Goal: Ask a question: Seek information or help from site administrators or community

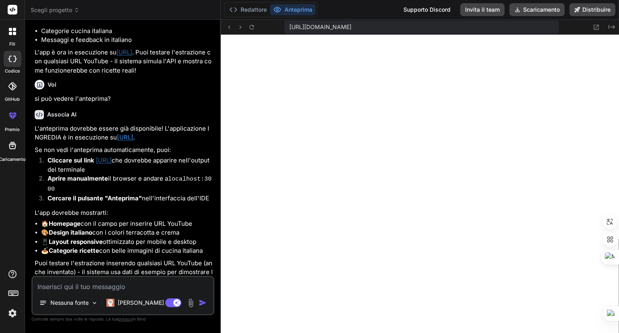
scroll to position [1242, 0]
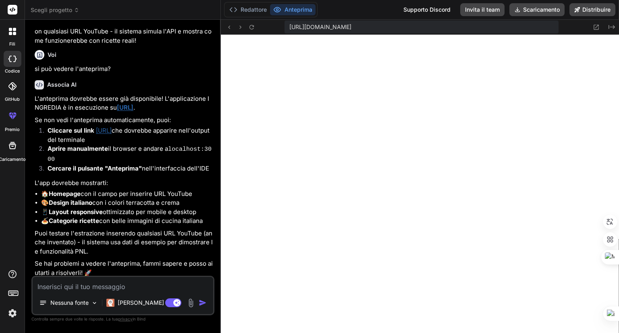
click at [121, 285] on textarea at bounding box center [123, 284] width 180 height 14
type textarea "o"
type textarea "x"
type textarea "ok"
type textarea "x"
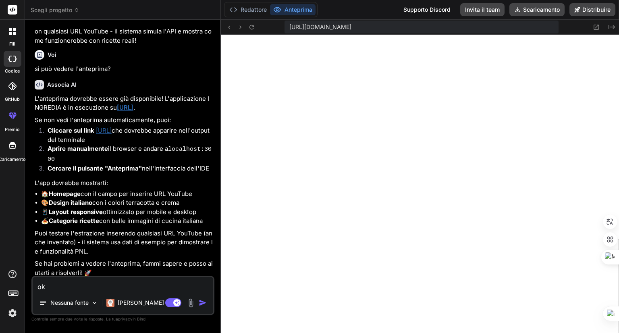
type textarea "ok,"
type textarea "x"
type textarea "ok,"
type textarea "x"
type textarea "ok, l"
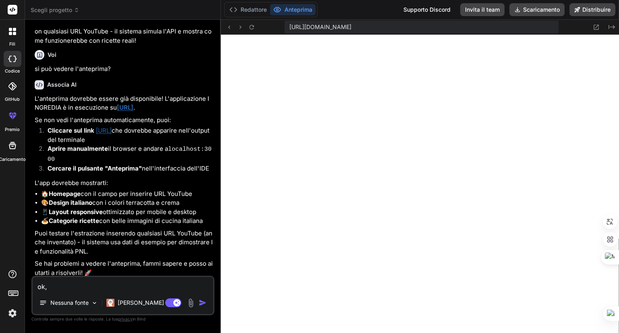
type textarea "x"
type textarea "ok, l'"
type textarea "x"
type textarea "ok, l'a"
type textarea "x"
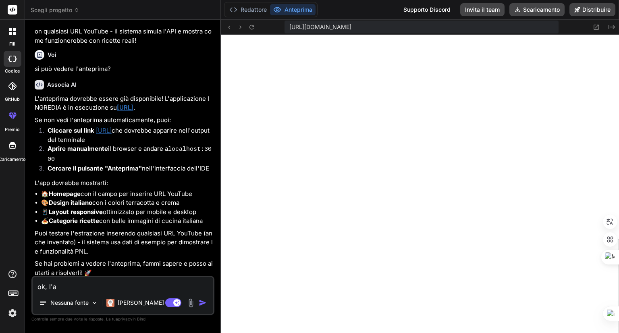
type textarea "ok, l'ap"
type textarea "x"
type textarea "ok, l'app"
type textarea "x"
type textarea "ok, l'app"
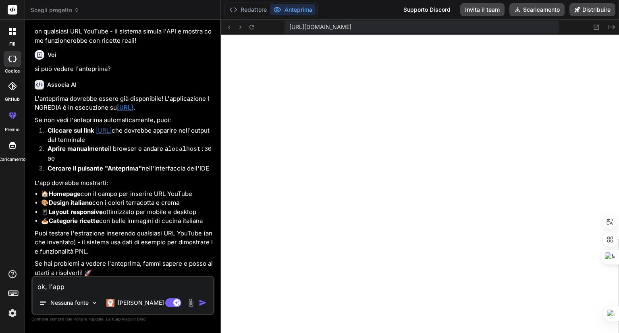
type textarea "x"
type textarea "ok, l'app m"
type textarea "x"
type textarea "ok, l'app mo"
type textarea "x"
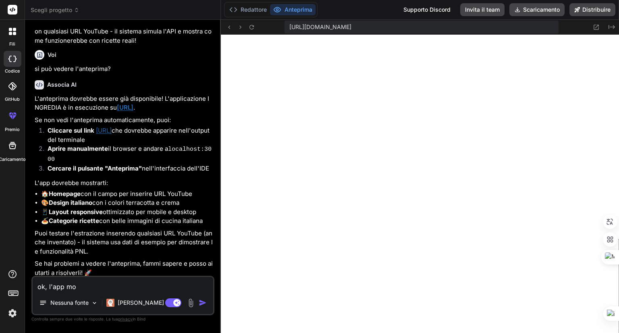
type textarea "ok, l'app mos"
type textarea "x"
type textarea "ok, l'app most"
type textarea "x"
type textarea "ok, l'app mostr"
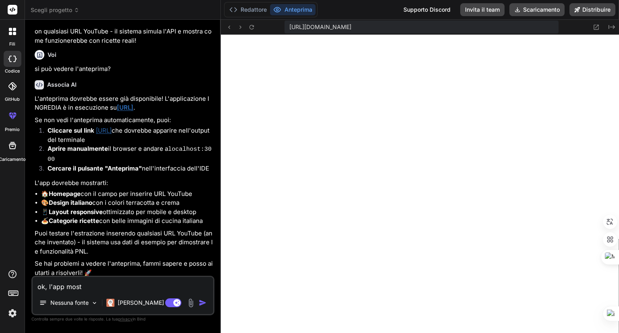
type textarea "x"
type textarea "ok, l'app mostra"
type textarea "x"
type textarea "ok, l'app mostra"
type textarea "x"
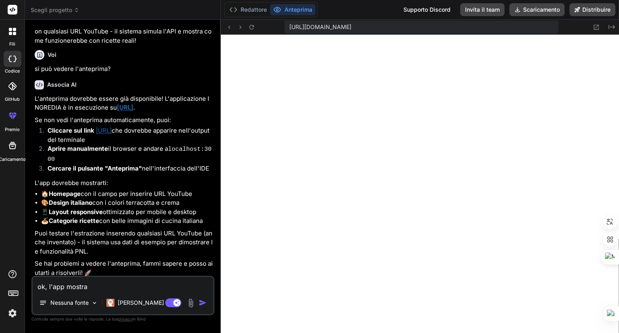
type textarea "ok, l'app mostra t"
type textarea "x"
type textarea "ok, l'app mostra tu"
type textarea "x"
type textarea "ok, l'app mostra tut"
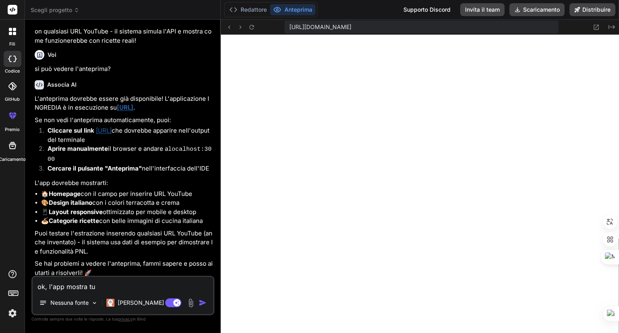
type textarea "x"
type textarea "ok, l'app mostra tutt"
type textarea "x"
type textarea "ok, l'app mostra tutto"
type textarea "x"
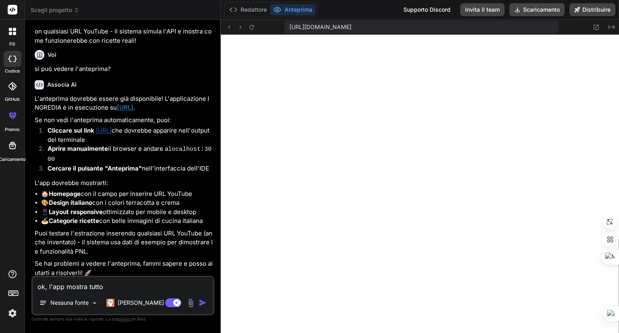
type textarea "ok, l'app mostra tutto."
type textarea "x"
type textarea "ok, l'app mostra tutto."
type textarea "x"
type textarea "ok, l'app mostra tutto. o"
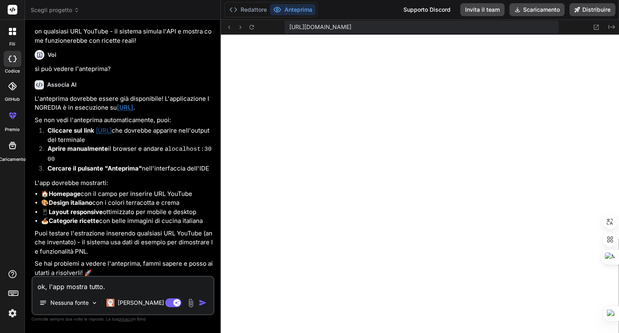
type textarea "x"
type textarea "ok, l'app mostra tutto. or"
type textarea "x"
type textarea "ok, l'app mostra tutto. ora"
type textarea "x"
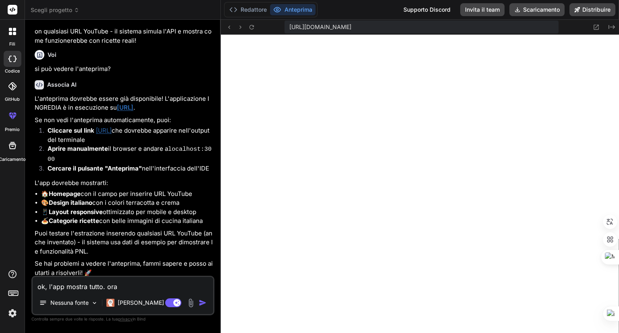
type textarea "ok, l'app mostra tutto. ora"
type textarea "x"
type textarea "ok, l'app mostra tutto. ora p"
type textarea "x"
type textarea "ok, l'app mostra tutto. ora pa"
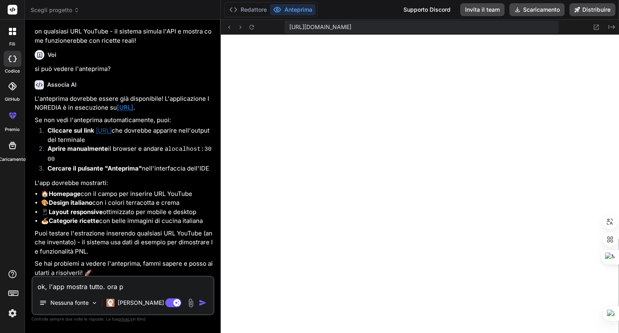
type textarea "x"
type textarea "ok, l'app mostra tutto. ora pas"
type textarea "x"
type textarea "ok, l'app mostra tutto. ora pass"
type textarea "x"
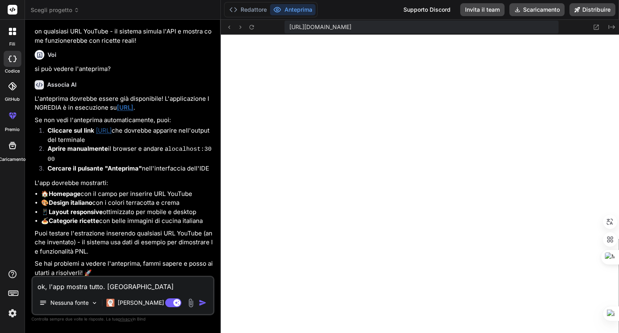
type textarea "ok, l'app mostra tutto. ora passi"
type textarea "x"
type textarea "ok, l'app mostra tutto. ora passia"
type textarea "x"
type textarea "ok, l'app mostra tutto. ora passiam"
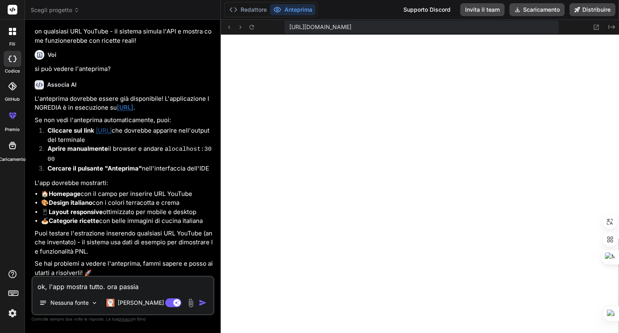
type textarea "x"
type textarea "ok, l'app mostra tutto. ora passiamo"
type textarea "x"
type textarea "ok, l'app mostra tutto. ora passiamo"
type textarea "x"
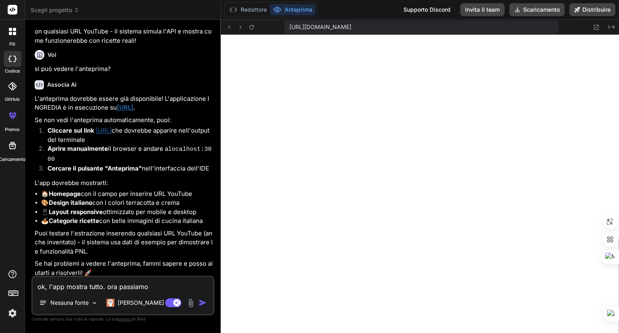
type textarea "ok, l'app mostra tutto. ora passiamo a"
type textarea "x"
type textarea "ok, l'app mostra tutto. ora passiamo al"
type textarea "x"
type textarea "ok, l'app mostra tutto. ora passiamo all"
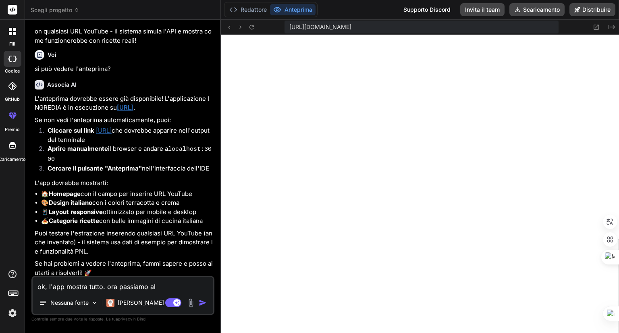
type textarea "x"
type textarea "ok, l'app mostra tutto. ora passiamo al"
type textarea "x"
type textarea "ok, l'app mostra tutto. ora passiamo a"
type textarea "x"
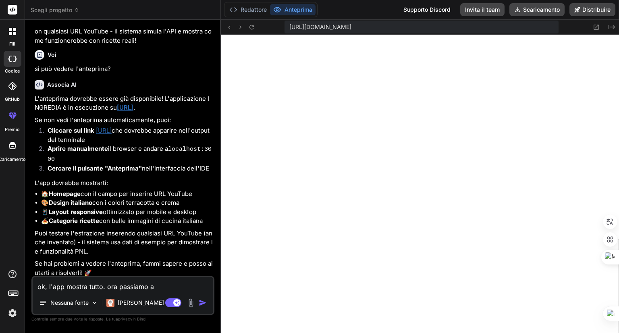
type textarea "ok, l'app mostra tutto. ora passiamo ad"
type textarea "x"
type textarea "ok, l'app mostra tutto. ora passiamo ad"
type textarea "x"
type textarea "ok, l'app mostra tutto. ora passiamo ad e"
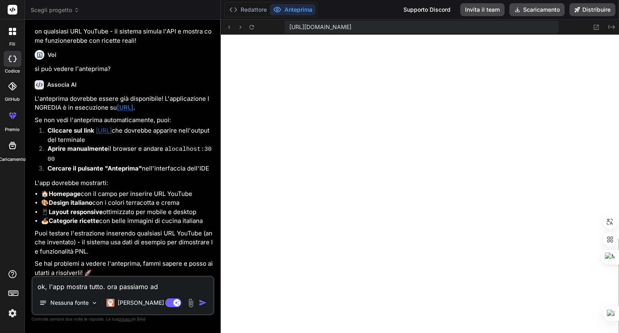
type textarea "x"
type textarea "ok, l'app mostra tutto. ora passiamo ad es"
type textarea "x"
type textarea "ok, l'app mostra tutto. ora passiamo ad est"
type textarea "x"
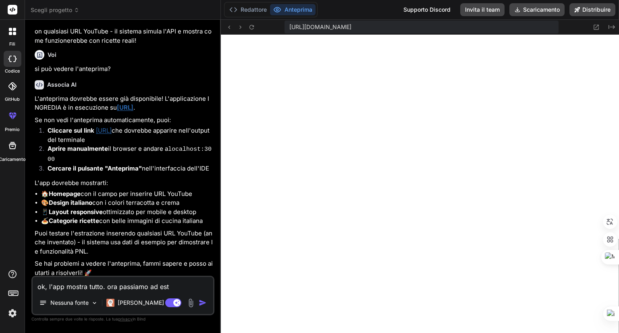
type textarea "ok, l'app mostra tutto. ora passiamo ad estr"
type textarea "x"
type textarea "ok, l'app mostra tutto. ora passiamo ad estra"
type textarea "x"
type textarea "ok, l'app mostra tutto. ora passiamo ad estrar"
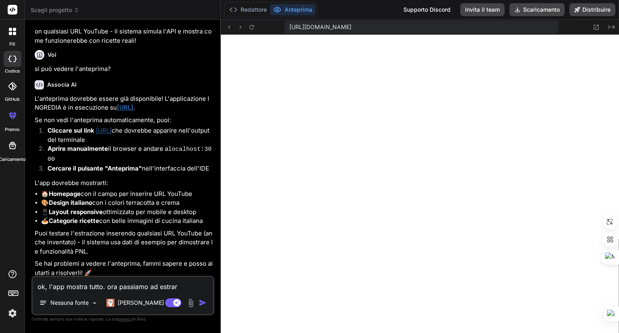
type textarea "x"
type textarea "ok, l'app mostra tutto. ora passiamo ad estrarr"
type textarea "x"
type textarea "ok, l'app mostra tutto. ora passiamo ad estrarre"
type textarea "x"
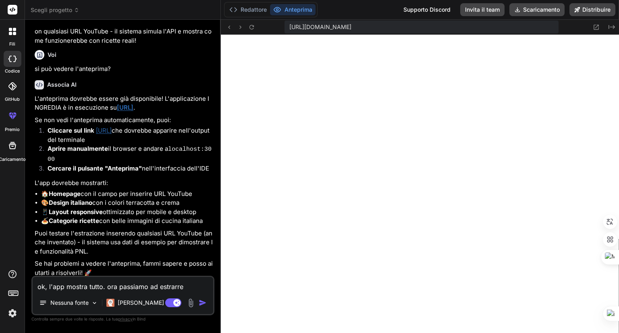
type textarea "ok, l'app mostra tutto. ora passiamo ad estrarre"
type textarea "x"
type textarea "ok, l'app mostra tutto. ora passiamo ad estrarre l"
type textarea "x"
type textarea "ok, l'app mostra tutto. ora passiamo ad estrarre la"
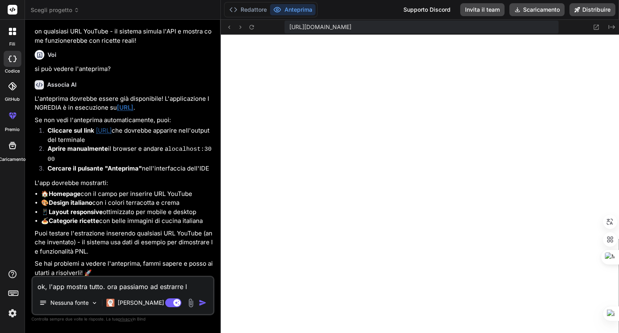
type textarea "x"
type textarea "ok, l'app mostra tutto. ora passiamo ad estrarre la"
type textarea "x"
type textarea "ok, l'app mostra tutto. ora passiamo ad estrarre la r"
type textarea "x"
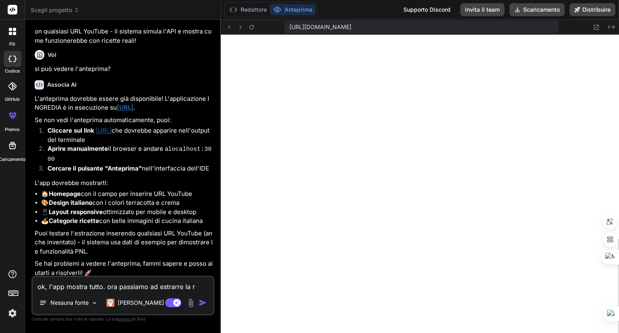
type textarea "ok, l'app mostra tutto. ora passiamo ad estrarre la ri"
type textarea "x"
type textarea "ok, l'app mostra tutto. ora passiamo ad estrarre la ric"
type textarea "x"
type textarea "ok, l'app mostra tutto. ora passiamo ad estrarre la rice"
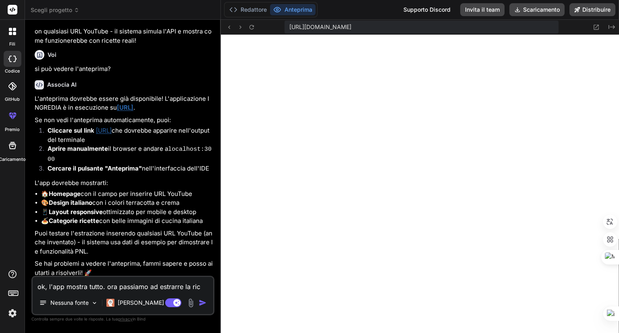
type textarea "x"
type textarea "ok, l'app mostra tutto. ora passiamo ad estrarre la ricet"
type textarea "x"
type textarea "ok, l'app mostra tutto. ora passiamo ad estrarre la ricett"
type textarea "x"
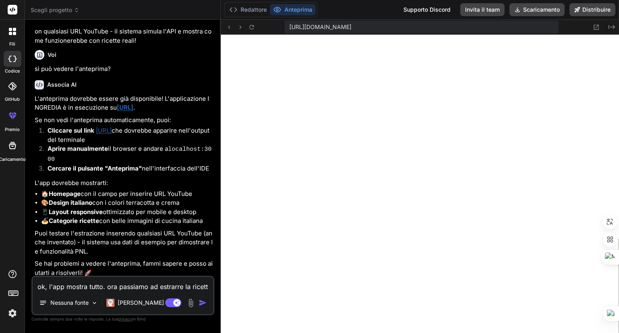
type textarea "ok, l'app mostra tutto. ora passiamo ad estrarre la ricetta"
type textarea "x"
type textarea "ok, l'app mostra tutto. ora passiamo ad estrarre la ricetta"
type textarea "x"
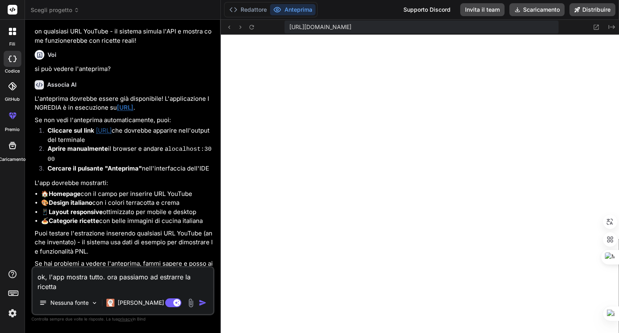
type textarea "ok, l'app mostra tutto. ora passiamo ad estrarre la ricetta d"
type textarea "x"
type textarea "ok, l'app mostra tutto. ora passiamo ad estrarre la ricetta da"
type textarea "x"
type textarea "ok, l'app mostra tutto. ora passiamo ad estrarre la ricetta dal"
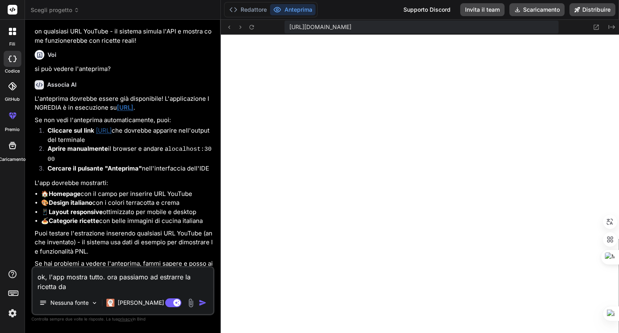
type textarea "x"
type textarea "ok, l'app mostra tutto. ora passiamo ad estrarre la ricetta dal"
type textarea "x"
type textarea "ok, l'app mostra tutto. ora passiamo ad estrarre la ricetta dal l"
type textarea "x"
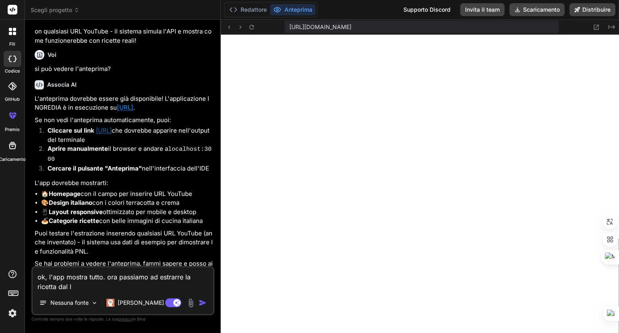
type textarea "ok, l'app mostra tutto. ora passiamo ad estrarre la ricetta dal li"
type textarea "x"
type textarea "ok, l'app mostra tutto. ora passiamo ad estrarre la ricetta dal lin"
type textarea "x"
type textarea "ok, l'app mostra tutto. ora passiamo ad estrarre la ricetta dal link"
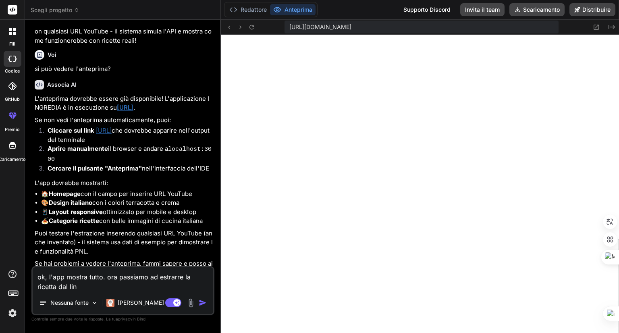
type textarea "x"
type textarea "ok, l'app mostra tutto. ora passiamo ad estrarre la ricetta dal link"
type textarea "x"
type textarea "ok, l'app mostra tutto. ora passiamo ad estrarre la ricetta dal link i"
type textarea "x"
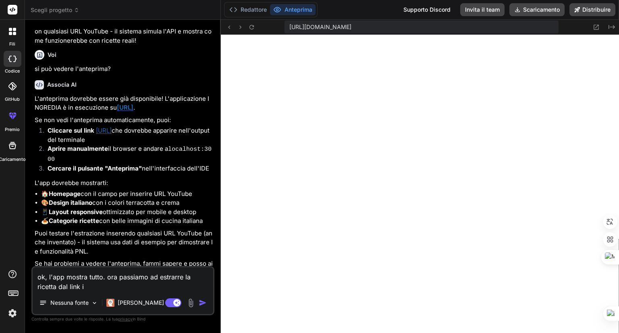
type textarea "ok, l'app mostra tutto. ora passiamo ad estrarre la ricetta dal link in"
type textarea "x"
type textarea "ok, l'app mostra tutto. ora passiamo ad estrarre la ricetta dal link inc"
type textarea "x"
type textarea "ok, l'app mostra tutto. ora passiamo ad estrarre la ricetta dal link inco"
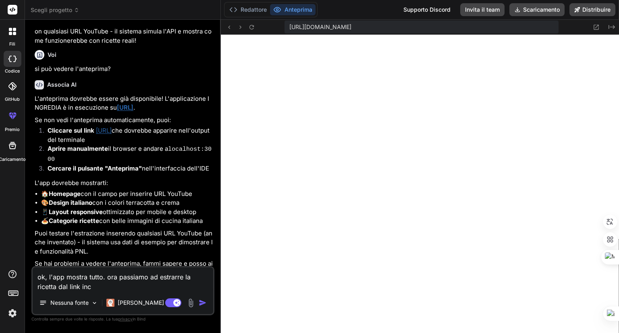
type textarea "x"
type textarea "ok, l'app mostra tutto. ora passiamo ad estrarre la ricetta dal link incol"
type textarea "x"
type textarea "ok, l'app mostra tutto. ora passiamo ad estrarre la ricetta dal link incoll"
type textarea "x"
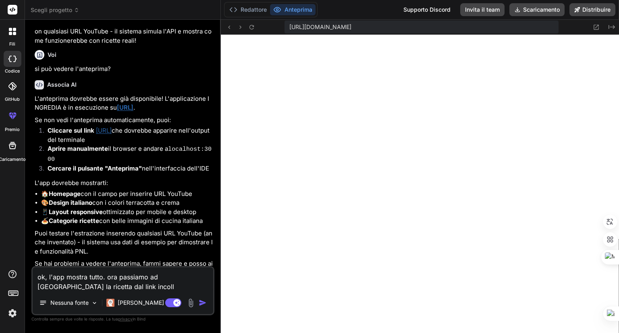
type textarea "ok, l'app mostra tutto. ora passiamo ad estrarre la ricetta dal link incolla"
type textarea "x"
type textarea "ok, l'app mostra tutto. ora passiamo ad estrarre la ricetta dal link incollat"
type textarea "x"
type textarea "ok, l'app mostra tutto. ora passiamo ad estrarre la ricetta dal link incollato"
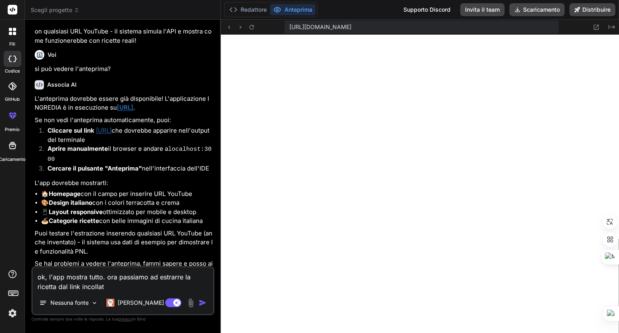
type textarea "x"
type textarea "ok, l'app mostra tutto. ora passiamo ad estrarre la ricetta dal link incollato."
type textarea "x"
type textarea "ok, l'app mostra tutto. ora passiamo ad estrarre la ricetta dal link incollato."
type textarea "x"
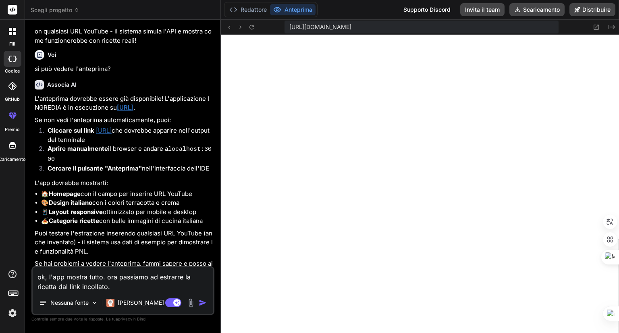
type textarea "ok, l'app mostra tutto. ora passiamo ad estrarre la ricetta dal link incollato.…"
type textarea "x"
type textarea "ok, l'app mostra tutto. ora passiamo ad estrarre la ricetta dal link incollato.…"
type textarea "x"
type textarea "ok, l'app mostra tutto. ora passiamo ad estrarre la ricetta dal link incollato.…"
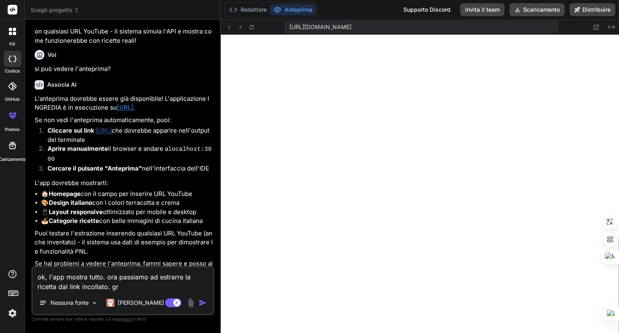
type textarea "x"
type textarea "ok, l'app mostra tutto. ora passiamo ad estrarre la ricetta dal link incollato.…"
type textarea "x"
type textarea "ok, l'app mostra tutto. ora passiamo ad estrarre la ricetta dal link incollato.…"
type textarea "x"
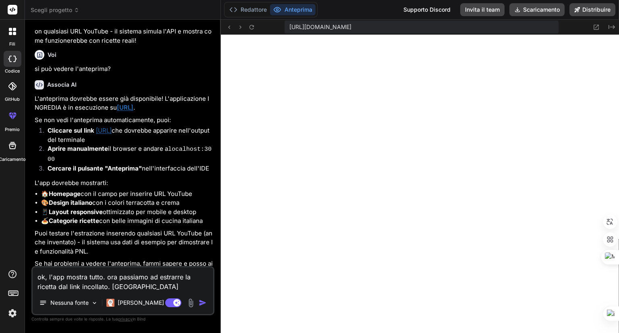
type textarea "ok, l'app mostra tutto. ora passiamo ad estrarre la ricetta dal link incollato.…"
type textarea "x"
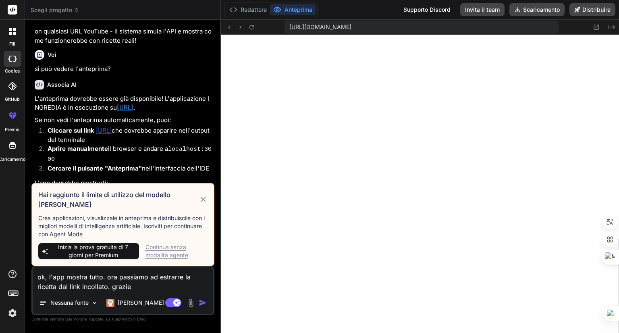
type textarea "ok, l'app mostra tutto. ora passiamo ad estrarre la ricetta dal link incollato.…"
click at [163, 257] on font "Continua senza modalità agente" at bounding box center [166, 250] width 43 height 15
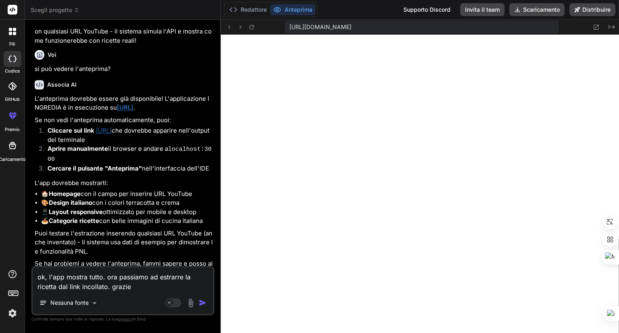
click at [146, 281] on textarea "ok, l'app mostra tutto. ora passiamo ad estrarre la ricetta dal link incollato.…" at bounding box center [123, 279] width 180 height 24
click at [142, 289] on textarea "ok, l'app mostra tutto. ora passiamo ad estrarre la ricetta dal link incollato.…" at bounding box center [123, 279] width 180 height 24
click at [203, 302] on img "button" at bounding box center [203, 302] width 8 height 8
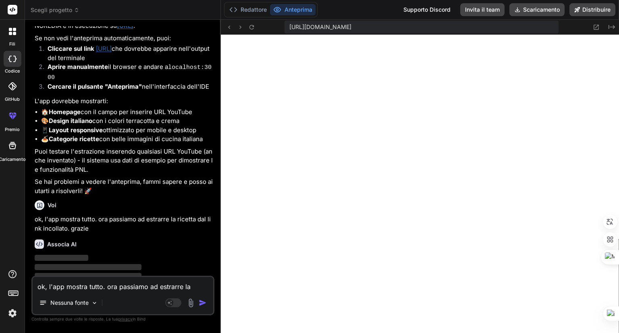
scroll to position [1335, 0]
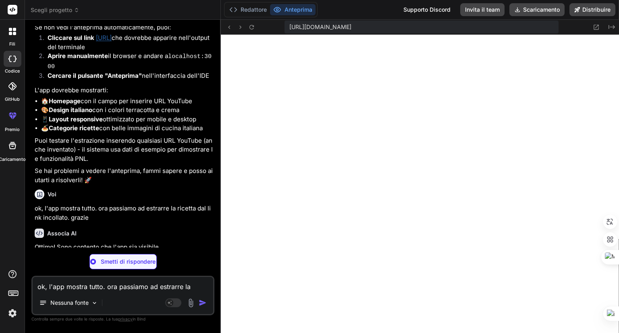
type textarea "x"
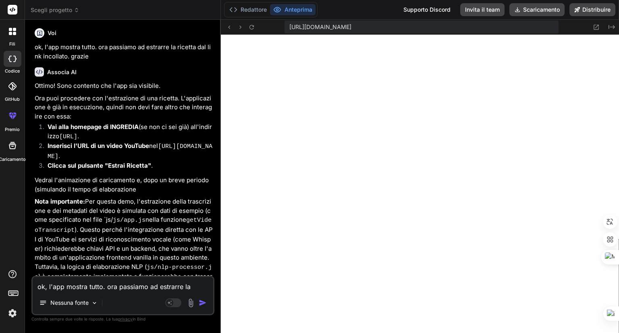
scroll to position [1516, 0]
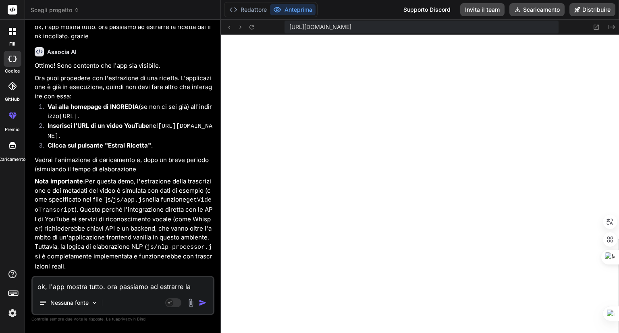
click at [105, 287] on textarea "ok, l'app mostra tutto. ora passiamo ad estrarre la ricetta dal link incollato.…" at bounding box center [123, 284] width 180 height 14
type textarea "q"
type textarea "x"
type textarea "qu"
type textarea "x"
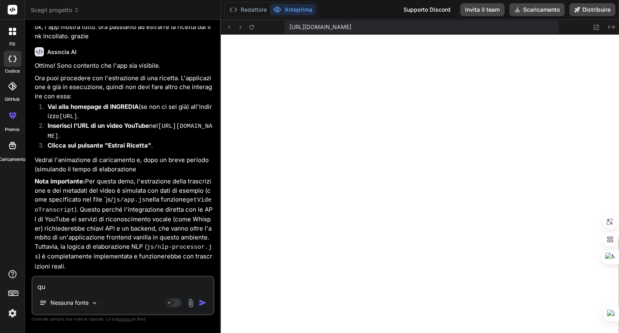
type textarea "qui"
type textarea "x"
type textarea "quin"
type textarea "x"
type textarea "quind"
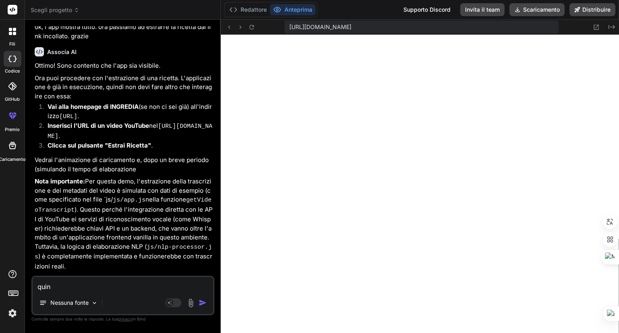
type textarea "x"
type textarea "quindi"
type textarea "x"
type textarea "quindi"
type textarea "x"
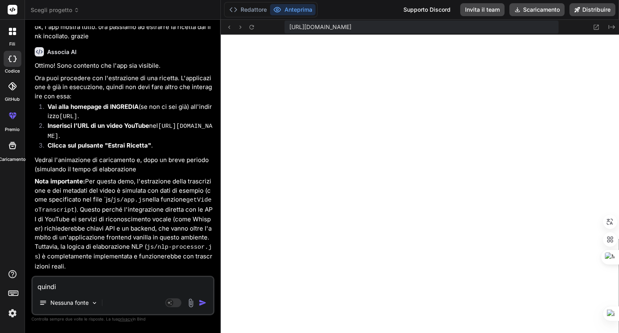
type textarea "quindi q"
type textarea "x"
type textarea "quindi qu"
type textarea "x"
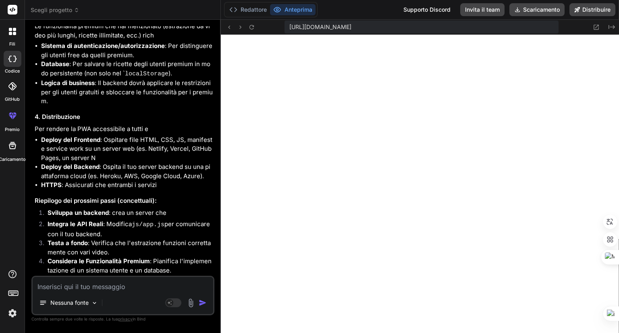
scroll to position [2276, 0]
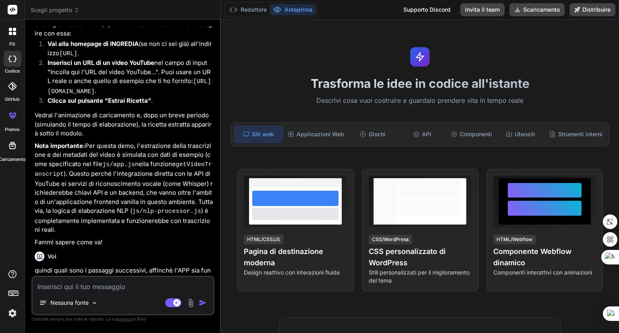
scroll to position [1585, 0]
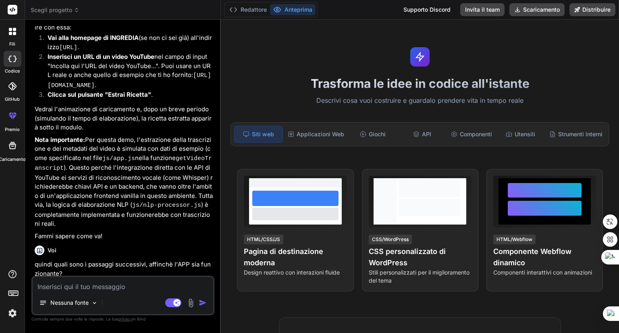
type textarea "x"
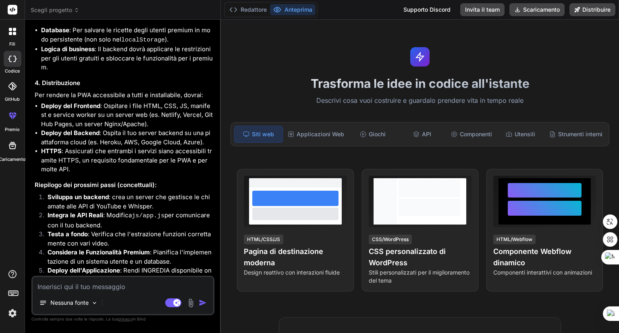
scroll to position [2464, 0]
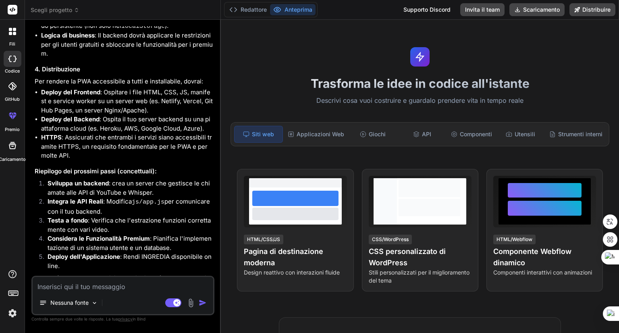
click at [111, 287] on textarea at bounding box center [123, 284] width 180 height 14
type textarea "m"
type textarea "x"
type textarea "mi"
type textarea "x"
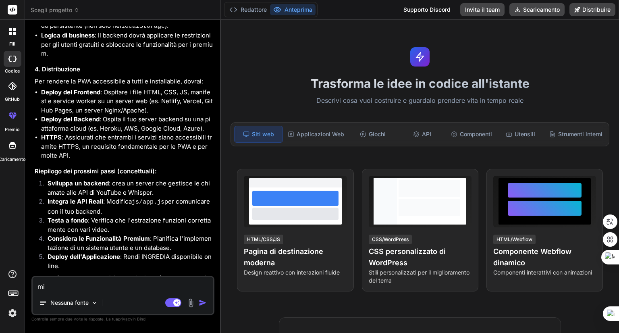
type textarea "mi"
type textarea "x"
type textarea "mi"
type textarea "x"
type textarea "m"
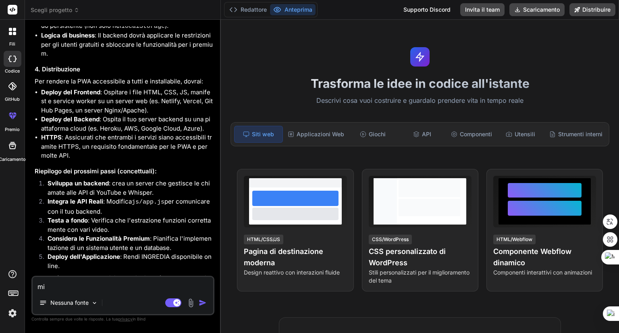
type textarea "x"
type textarea "p"
type textarea "x"
type textarea "pu"
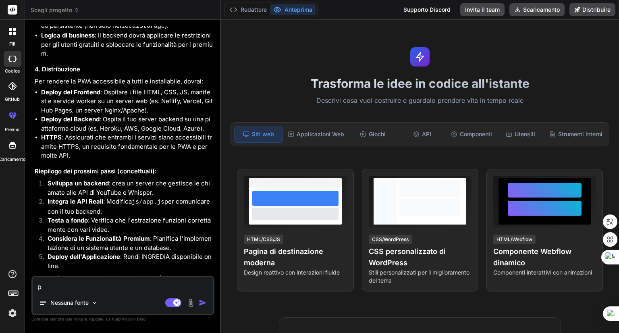
type textarea "x"
type textarea "puo"
type textarea "x"
type textarea "puoi"
type textarea "x"
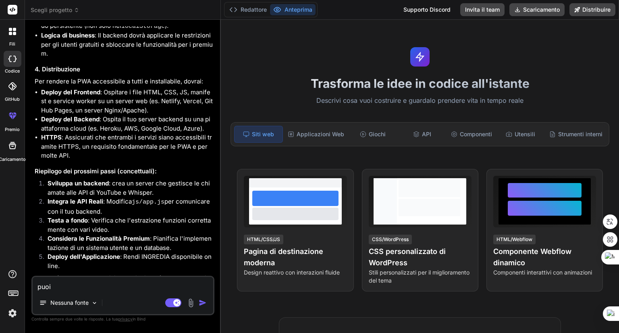
type textarea "puoi"
type textarea "x"
type textarea "puoi p"
type textarea "x"
type textarea "puoi pi"
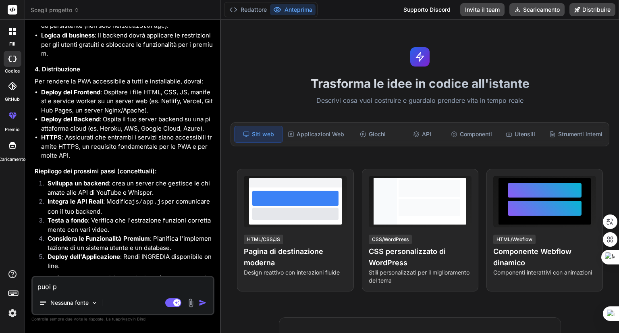
type textarea "x"
type textarea "puoi pil"
type textarea "x"
type textarea "puoi pilo"
type textarea "x"
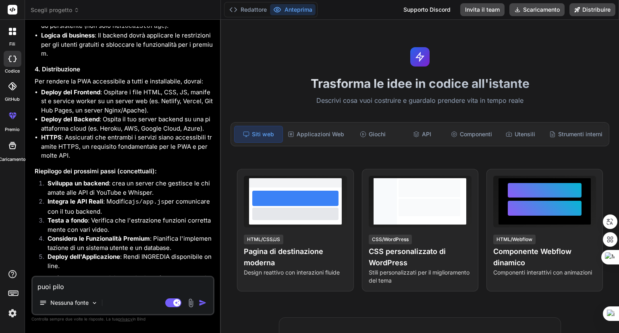
type textarea "puoi pilot"
type textarea "x"
type textarea "puoi pilota"
type textarea "x"
type textarea "puoi pilotar"
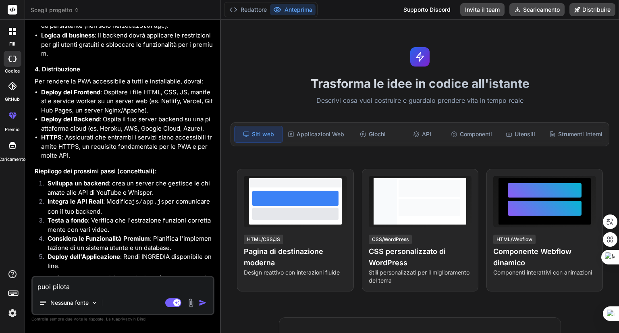
type textarea "x"
type textarea "puoi pilotarm"
type textarea "x"
type textarea "puoi pilotarmi"
type textarea "x"
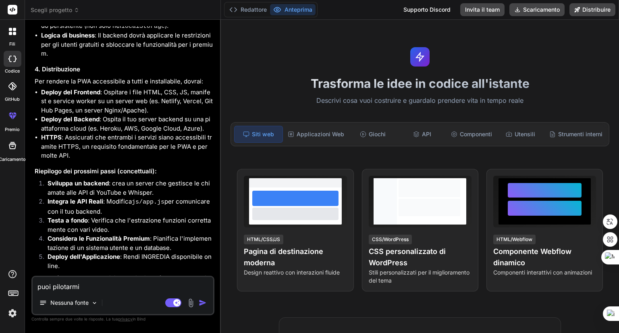
type textarea "puoi pilotarmi"
type textarea "x"
type textarea "puoi pilotarmi p"
type textarea "x"
type textarea "puoi pilotarmi pa"
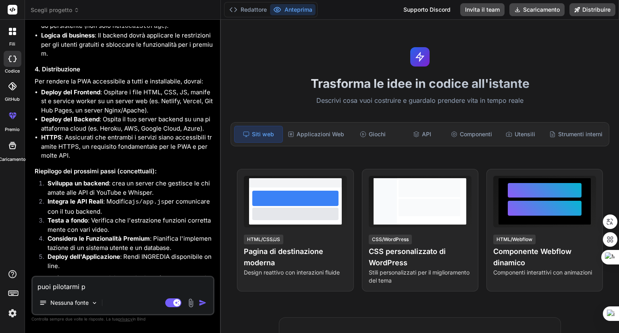
type textarea "x"
type textarea "puoi pilotarmi pas"
type textarea "x"
type textarea "puoi pilotarmi pass"
type textarea "x"
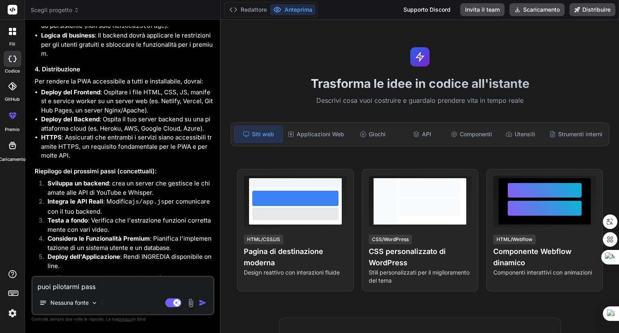
type textarea "puoi pilotarmi passo"
type textarea "x"
type textarea "puoi pilotarmi passo"
type textarea "x"
type textarea "puoi pilotarmi passo p"
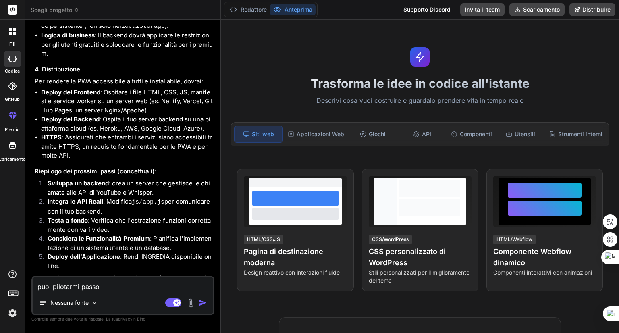
type textarea "x"
type textarea "puoi pilotarmi passo pa"
type textarea "x"
type textarea "puoi pilotarmi passo pas"
type textarea "x"
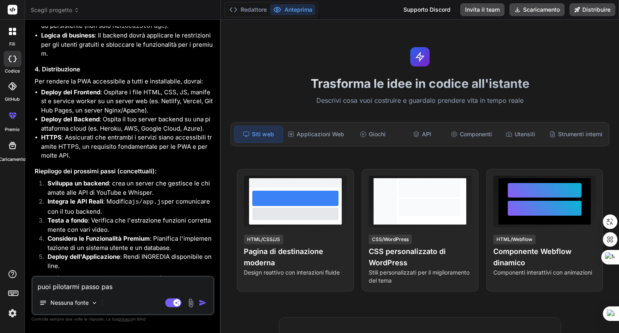
type textarea "puoi pilotarmi passo pass"
type textarea "x"
type textarea "puoi pilotarmi passo passo"
type textarea "x"
type textarea "puoi pilotarmi passo passo"
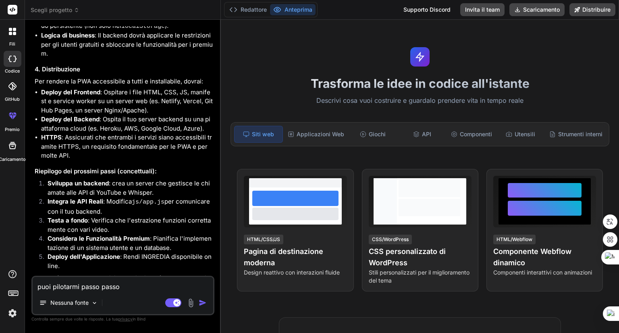
type textarea "x"
type textarea "puoi pilotarmi passo passo c"
type textarea "x"
type textarea "puoi pilotarmi passo passo co"
type textarea "x"
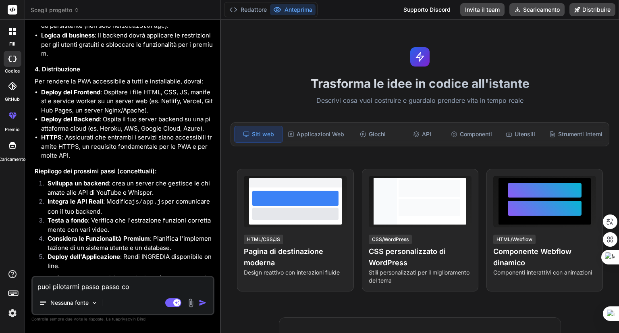
type textarea "puoi pilotarmi passo passo cos"
type textarea "x"
type textarea "puoi pilotarmi passo passo co"
type textarea "x"
type textarea "puoi pilotarmi passo passo c"
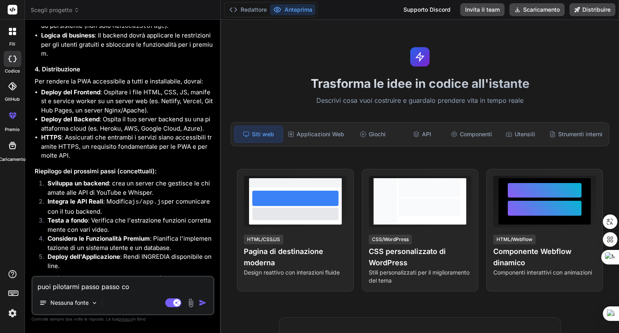
type textarea "x"
type textarea "puoi pilotarmi passo passo"
type textarea "x"
type textarea "puoi pilotarmi passo passo d"
type textarea "x"
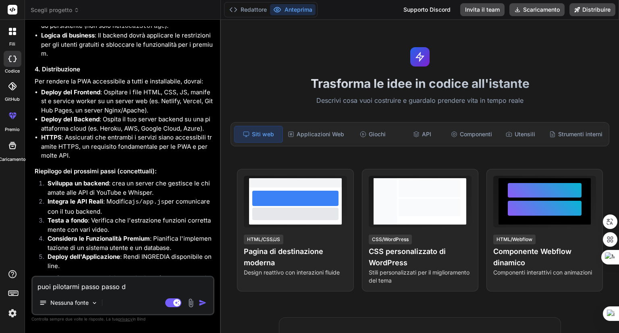
type textarea "puoi pilotarmi passo passo da"
type textarea "x"
type textarea "puoi pilotarmi passo passo da"
type textarea "x"
type textarea "puoi pilotarmi passo passo da d"
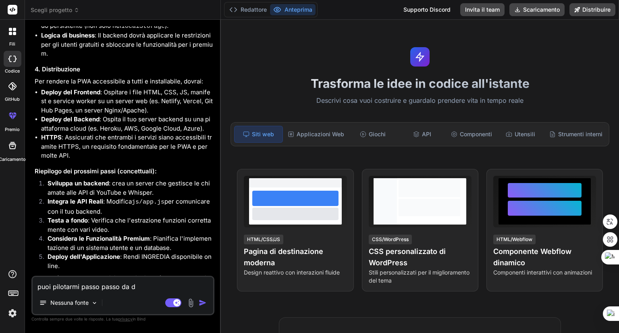
type textarea "x"
type textarea "puoi pilotarmi passo passo da do"
type textarea "x"
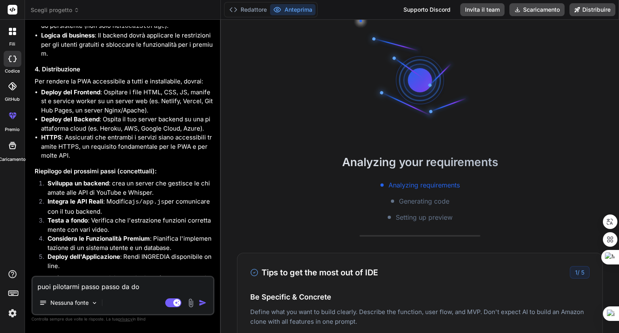
type textarea "puoi pilotarmi passo passo da dov"
type textarea "x"
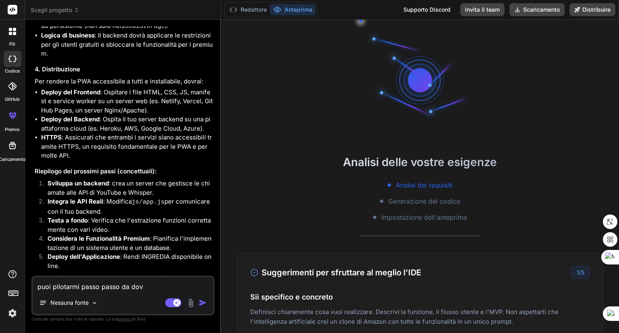
type textarea "puoi pilotarmi passo passo da dove"
type textarea "x"
type textarea "puoi pilotarmi passo passo da dove"
type textarea "x"
type textarea "puoi pilotarmi passo passo da dove i"
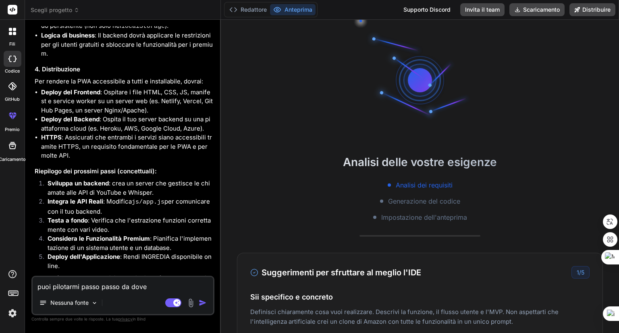
type textarea "x"
type textarea "puoi pilotarmi passo passo da dove in"
type textarea "x"
type textarea "puoi pilotarmi passo passo da dove ini"
type textarea "x"
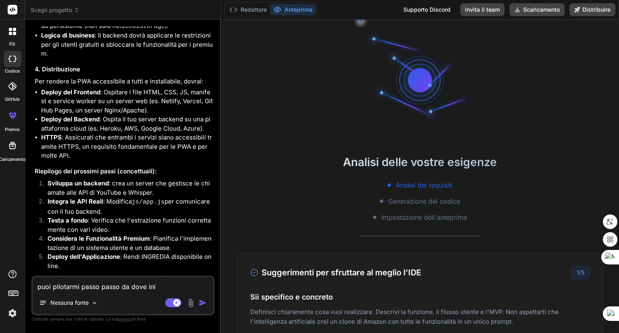
type textarea "puoi pilotarmi passo passo da dove iniz"
type textarea "x"
type textarea "puoi pilotarmi passo passo da dove inizi"
type textarea "x"
type textarea "puoi pilotarmi passo passo da dove inizia"
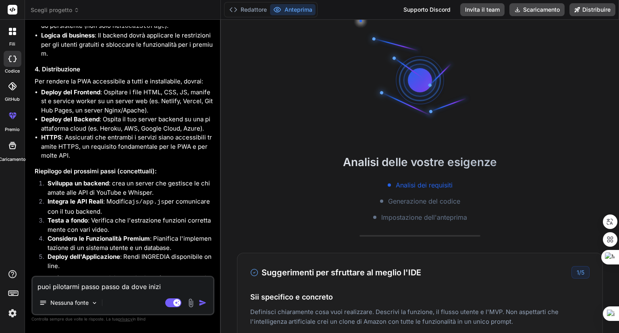
type textarea "x"
type textarea "puoi pilotarmi passo passo da dove iniziar"
type textarea "x"
type textarea "puoi pilotarmi passo passo da dove iniziare"
type textarea "x"
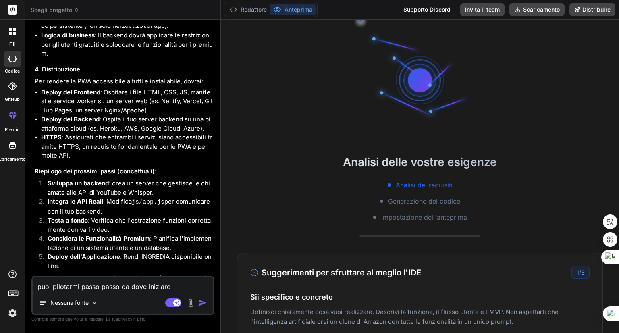
type textarea "puoi pilotarmi passo passo da dove iniziare,"
type textarea "x"
type textarea "puoi pilotarmi passo passo da dove iniziare"
type textarea "x"
type textarea "puoi pilotarmi passo passo da dove iniziare,"
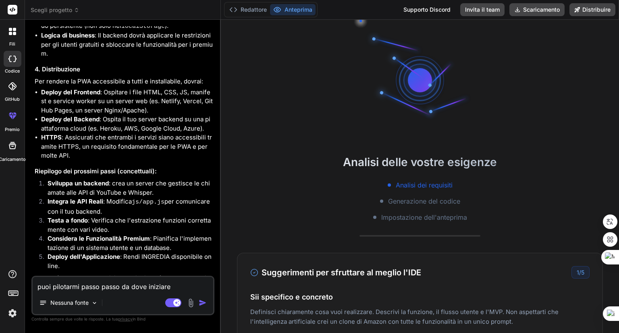
type textarea "x"
type textarea "puoi pilotarmi passo passo da dove iniziare,"
type textarea "x"
type textarea "puoi pilotarmi passo passo da dove iniziare, p"
type textarea "x"
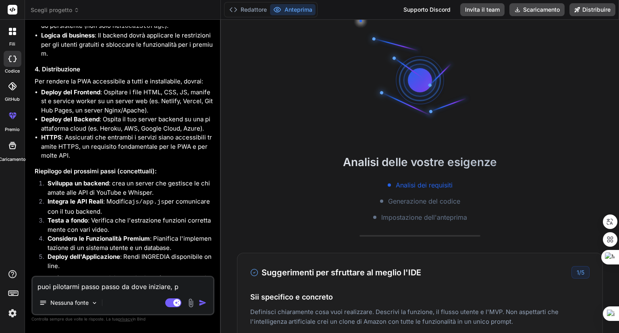
type textarea "puoi pilotarmi passo passo da dove iniziare, pa"
type textarea "x"
type textarea "puoi pilotarmi passo passo da dove iniziare, pas"
type textarea "x"
type textarea "puoi pilotarmi passo passo da dove iniziare, paso"
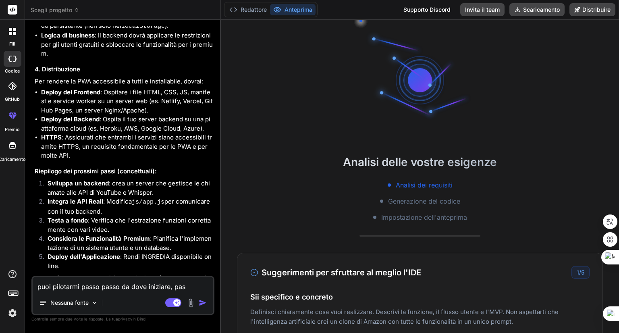
type textarea "x"
type textarea "puoi pilotarmi passo passo da dove iniziare, pas"
type textarea "x"
type textarea "puoi pilotarmi passo passo da dove iniziare, pass"
type textarea "x"
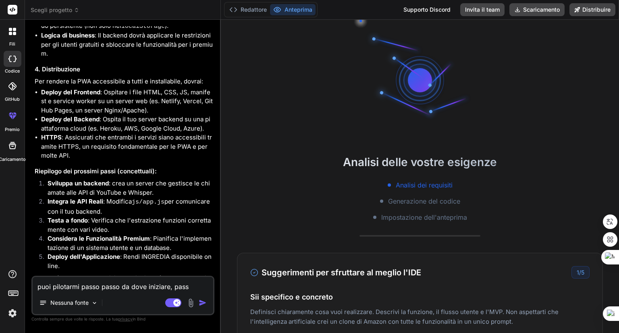
type textarea "puoi pilotarmi passo passo da dove iniziare, passo"
type textarea "x"
type textarea "puoi pilotarmi passo passo da dove iniziare, passo"
type textarea "x"
type textarea "puoi pilotarmi passo passo da dove iniziare, passo p"
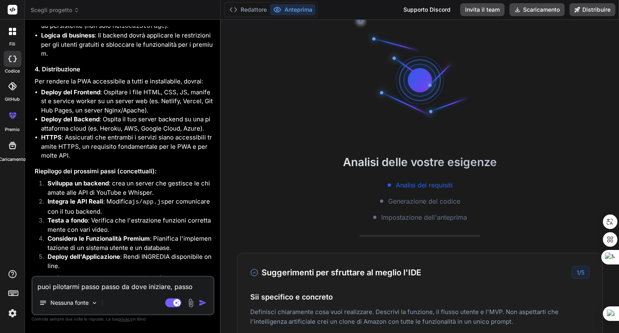
type textarea "x"
type textarea "puoi pilotarmi passo passo da dove iniziare, passo pa"
type textarea "x"
type textarea "puoi pilotarmi passo passo da dove iniziare, passo pas"
type textarea "x"
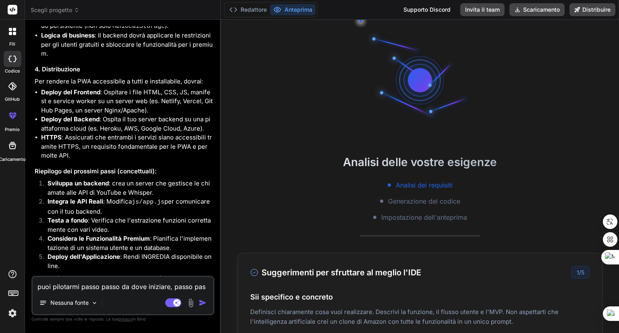
type textarea "puoi pilotarmi passo passo da dove iniziare, passo pass"
type textarea "x"
type textarea "puoi pilotarmi passo passo da dove iniziare, passo passo"
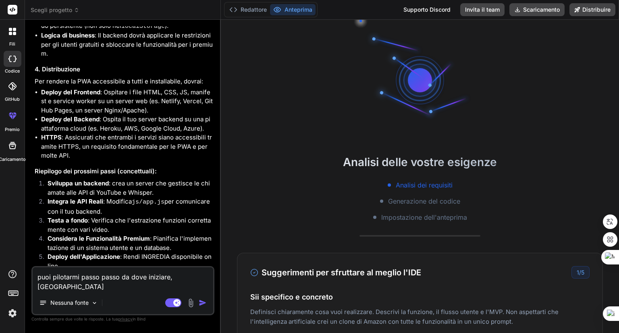
type textarea "x"
type textarea "puoi pilotarmi passo passo da dove iniziare, passo passo?"
type textarea "x"
type textarea "puoi pilotarmi passo passo da dove iniziare, passo passo?"
type textarea "x"
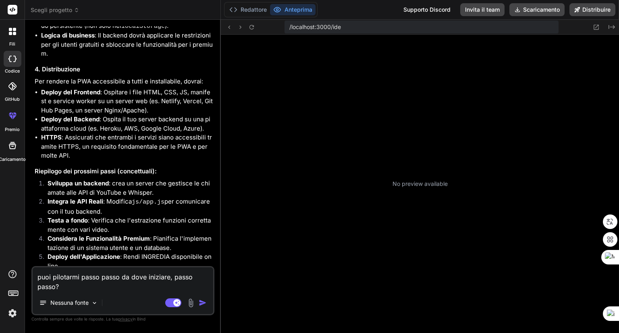
type textarea "puoi pilotarmi passo passo da dove iniziare, passo passo? r"
type textarea "x"
type textarea "puoi pilotarmi passo passo da dove iniziare, passo passo? ri"
type textarea "x"
type textarea "puoi pilotarmi passo passo da dove iniziare, passo passo? ric"
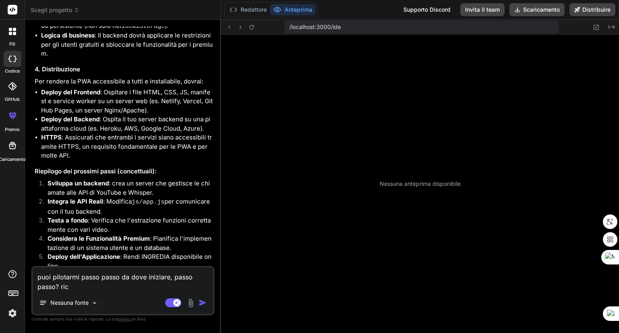
type textarea "x"
type textarea "puoi pilotarmi passo passo da dove iniziare, passo passo? rica"
type textarea "x"
type textarea "puoi pilotarmi passo passo da dove iniziare, passo passo? ricar"
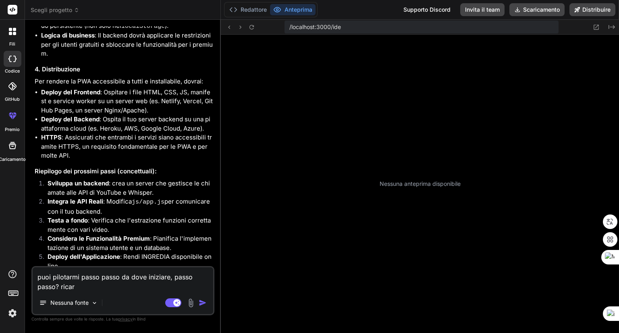
type textarea "x"
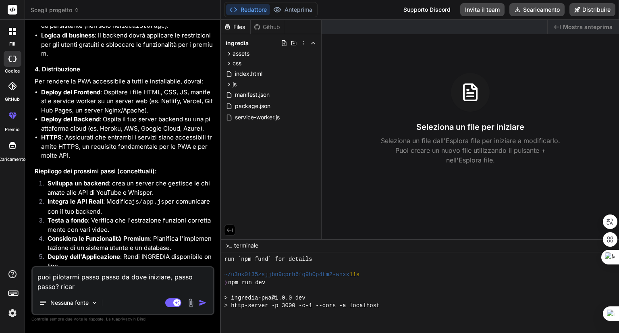
type textarea "puoi pilotarmi passo passo da dove iniziare, passo passo? ricard"
type textarea "x"
type textarea "puoi pilotarmi passo passo da dove iniziare, passo passo? ricarda"
type textarea "x"
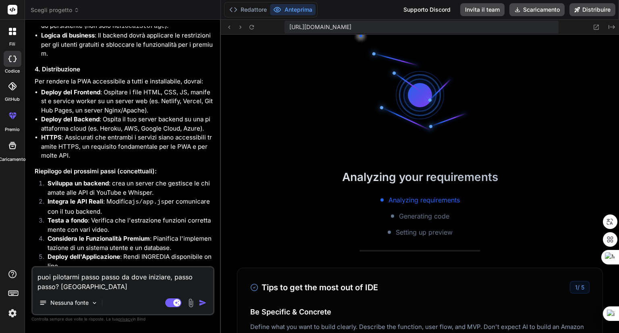
scroll to position [232, 0]
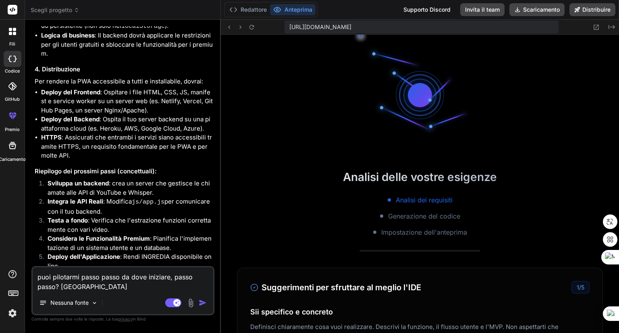
type textarea "puoi pilotarmi passo passo da dove iniziare, passo passo? ricardat"
type textarea "x"
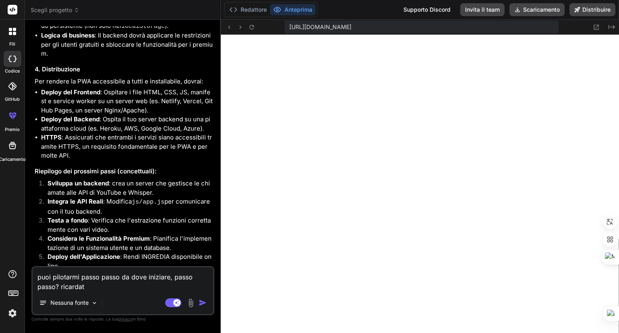
type textarea "puoi pilotarmi passo passo da dove iniziare, passo passo? ricardati"
type textarea "x"
type textarea "puoi pilotarmi passo passo da dove iniziare, passo passo? ricardati"
type textarea "x"
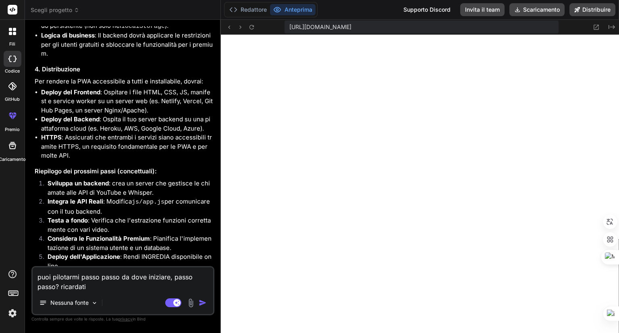
type textarea "puoi pilotarmi passo passo da dove iniziare, passo passo? ricardati c"
type textarea "x"
type textarea "puoi pilotarmi passo passo da dove iniziare, passo passo? ricardati ch"
type textarea "x"
type textarea "puoi pilotarmi passo passo da dove iniziare, passo passo? ricardati che"
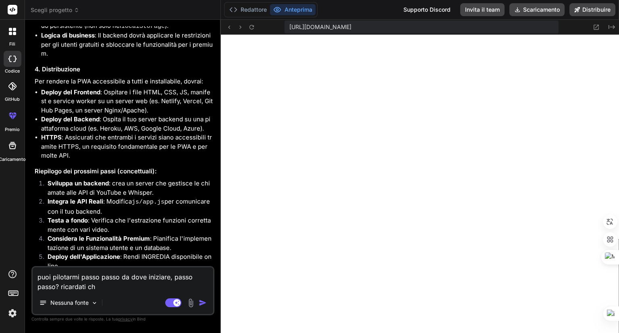
type textarea "x"
type textarea "puoi pilotarmi passo passo da dove iniziare, passo passo? ricardati che"
type textarea "x"
type textarea "puoi pilotarmi passo passo da dove iniziare, passo passo? ricardati che i"
type textarea "x"
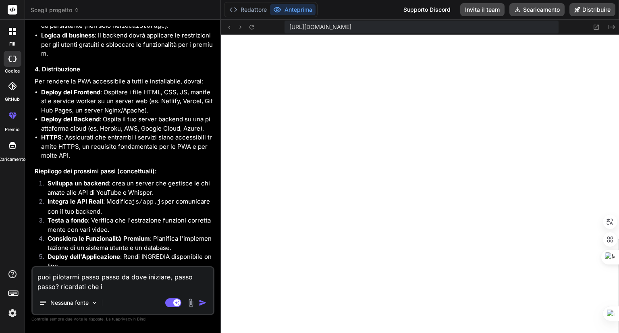
type textarea "puoi pilotarmi passo passo da dove iniziare, passo passo? ricardati che io"
type textarea "x"
type textarea "puoi pilotarmi passo passo da dove iniziare, passo passo? ricardati che io"
type textarea "x"
type textarea "puoi pilotarmi passo passo da dove iniziare, passo passo? ricardati che io n"
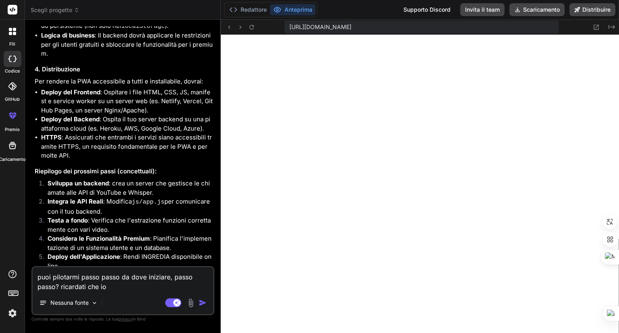
type textarea "x"
type textarea "puoi pilotarmi passo passo da dove iniziare, passo passo? ricardati che io no"
type textarea "x"
type textarea "puoi pilotarmi passo passo da dove iniziare, passo passo? ricardati che io non"
type textarea "x"
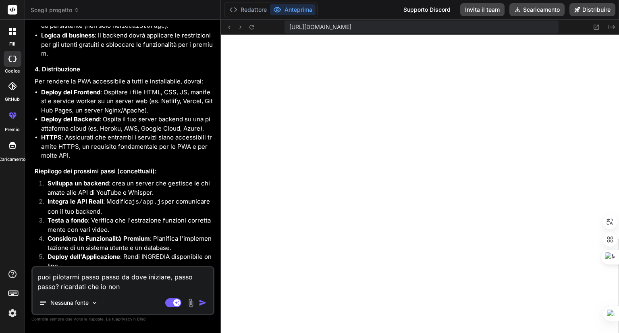
type textarea "puoi pilotarmi passo passo da dove iniziare, passo passo? ricardati che io non"
type textarea "x"
type textarea "puoi pilotarmi passo passo da dove iniziare, passo passo? ricardati che io non s"
type textarea "x"
type textarea "puoi pilotarmi passo passo da dove iniziare, passo passo? ricardati che io non …"
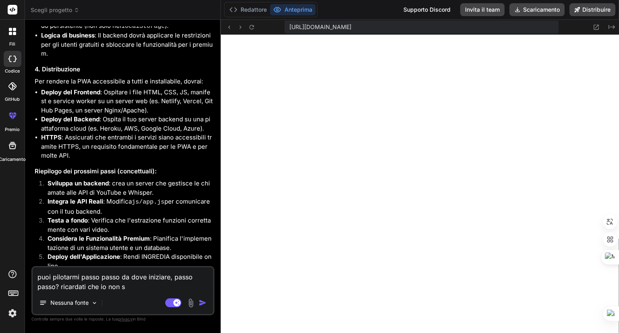
type textarea "x"
type textarea "puoi pilotarmi passo passo da dove iniziare, passo passo? ricardati che io non …"
type textarea "x"
type textarea "puoi pilotarmi passo passo da dove iniziare, passo passo? ricardati che io non …"
type textarea "x"
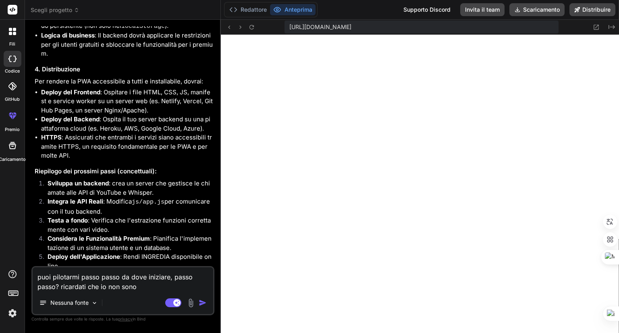
type textarea "puoi pilotarmi passo passo da dove iniziare, passo passo? ricardati che io non …"
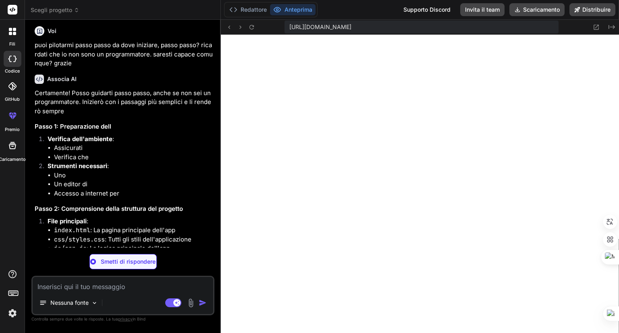
scroll to position [2732, 0]
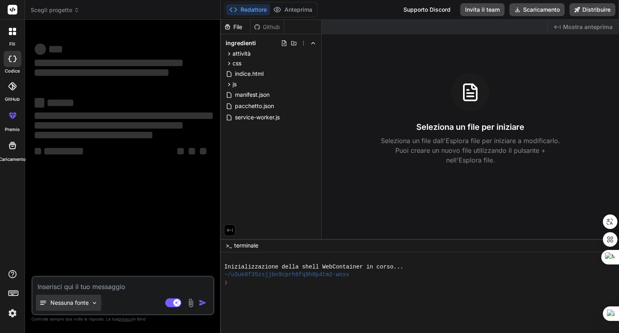
click at [93, 303] on img at bounding box center [94, 302] width 7 height 7
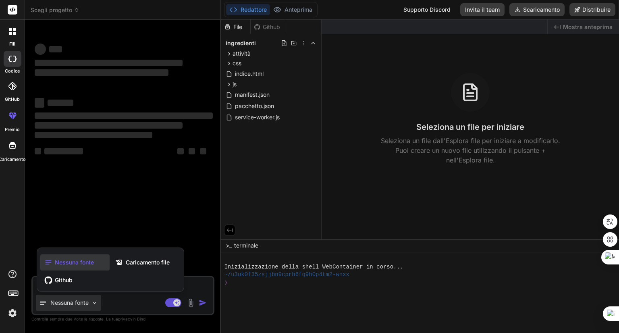
click at [93, 303] on div at bounding box center [309, 166] width 619 height 333
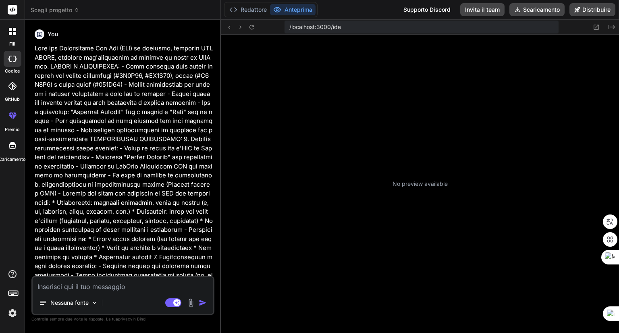
type textarea "x"
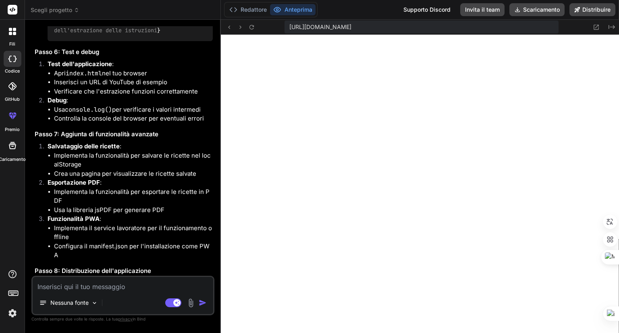
scroll to position [2580, 0]
